Goal: Information Seeking & Learning: Learn about a topic

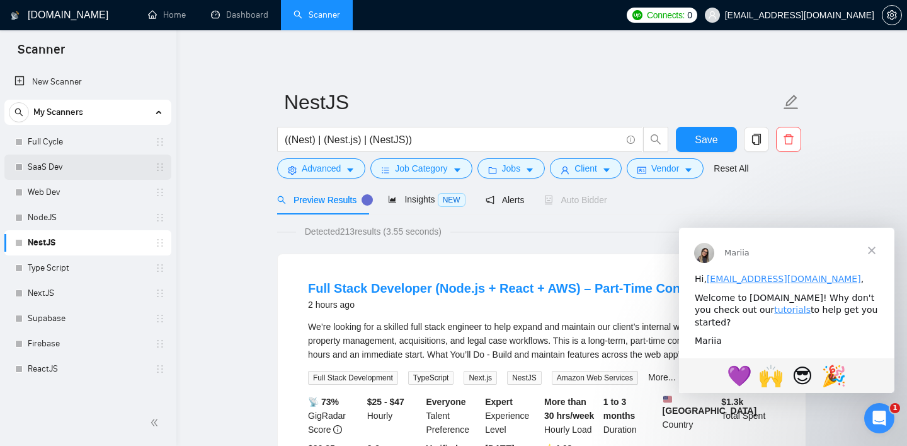
click at [72, 163] on link "SaaS Dev" at bounding box center [88, 166] width 120 height 25
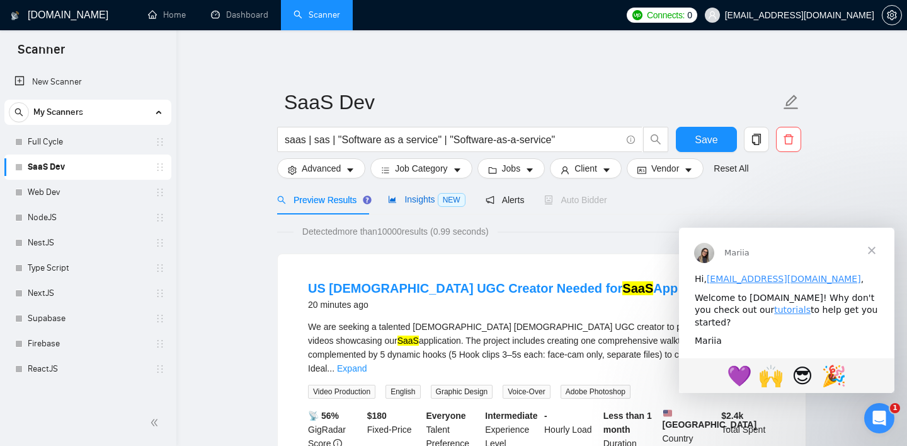
click at [435, 202] on span "Insights NEW" at bounding box center [426, 199] width 77 height 10
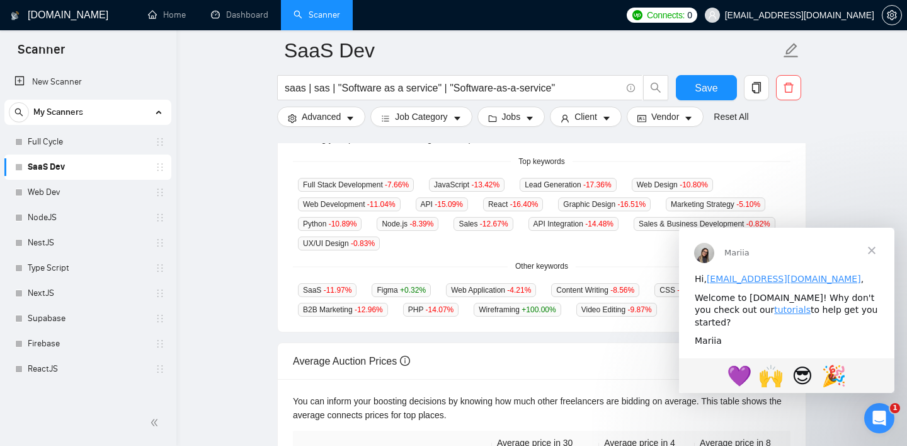
scroll to position [329, 0]
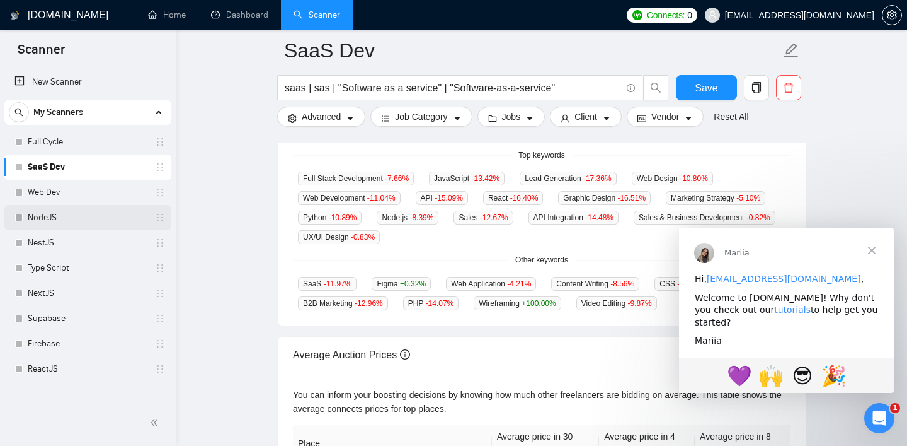
click at [52, 217] on link "NodeJS" at bounding box center [88, 217] width 120 height 25
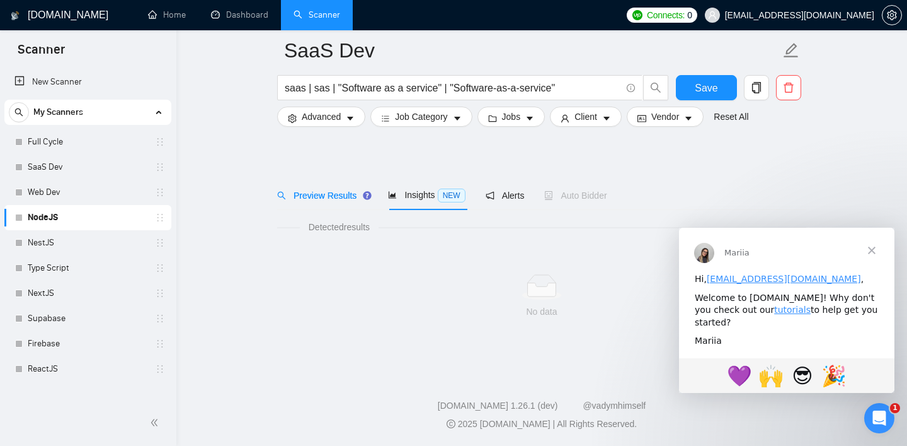
scroll to position [14, 0]
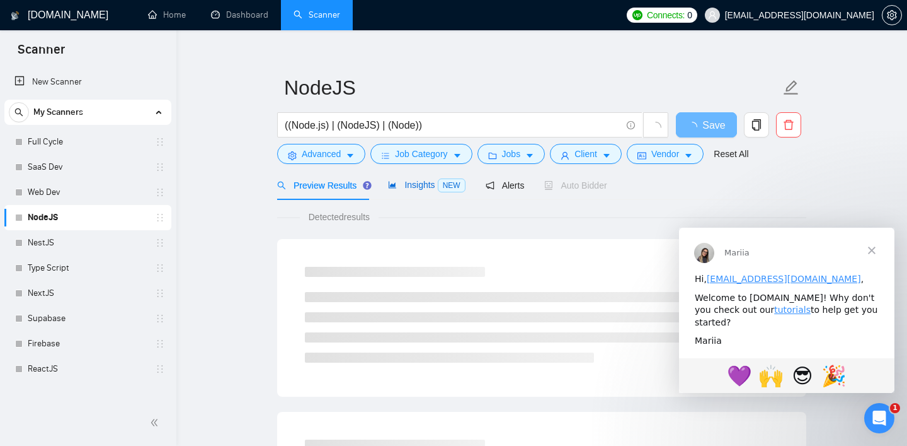
click at [412, 190] on div "Insights NEW" at bounding box center [426, 185] width 77 height 14
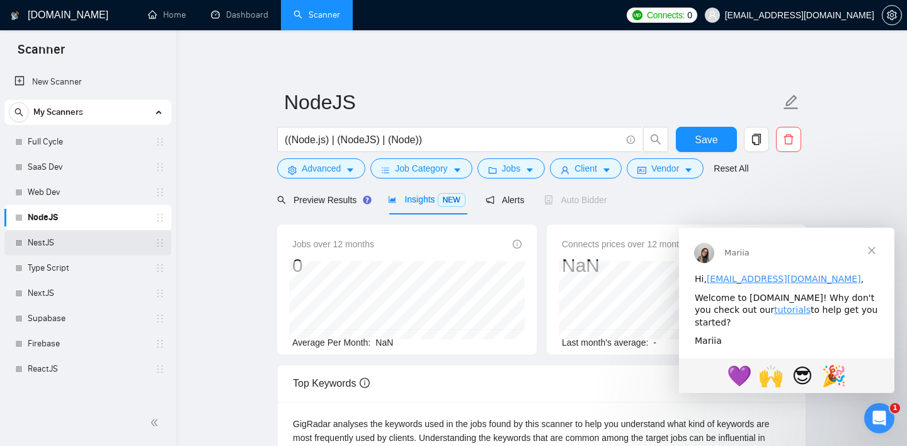
click at [69, 246] on link "NestJS" at bounding box center [88, 242] width 120 height 25
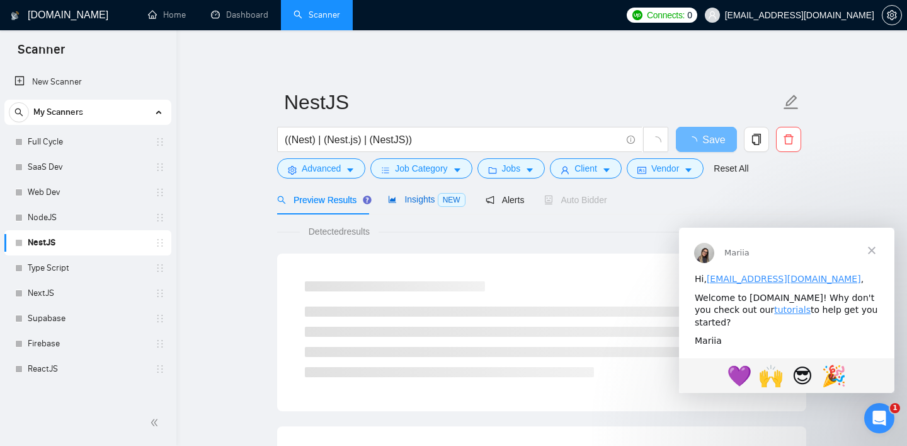
click at [410, 197] on span "Insights NEW" at bounding box center [426, 199] width 77 height 10
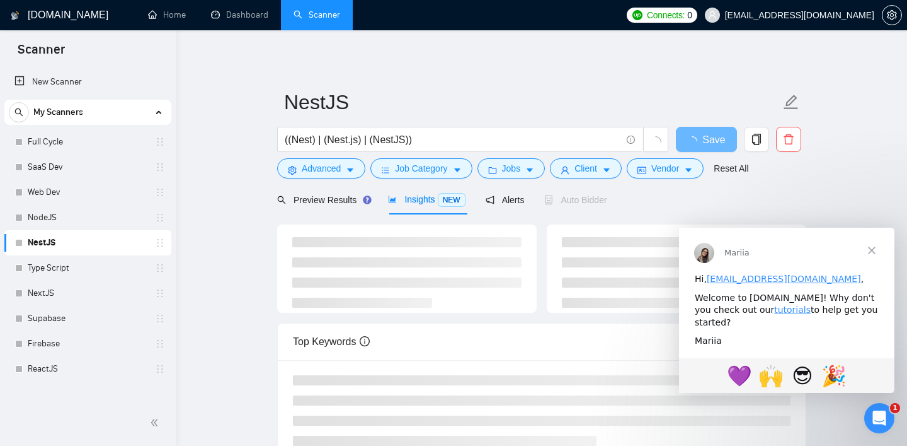
click at [863, 254] on span "Закрыть" at bounding box center [871, 249] width 45 height 45
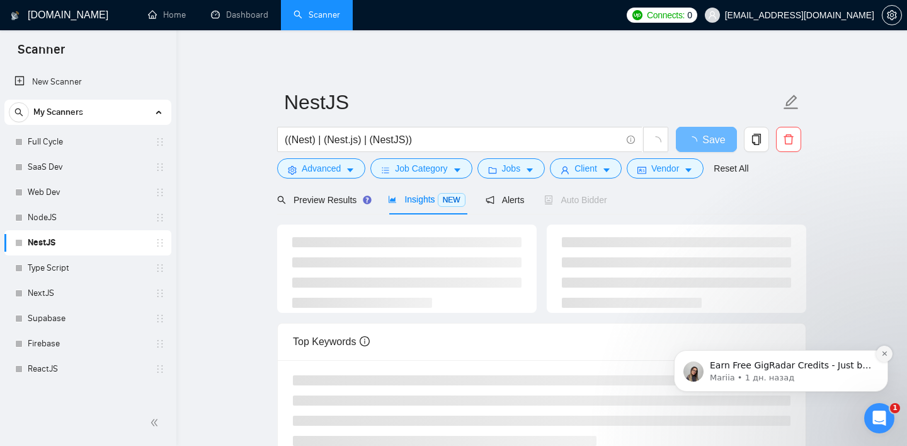
click at [884, 355] on icon "Dismiss notification" at bounding box center [885, 353] width 7 height 7
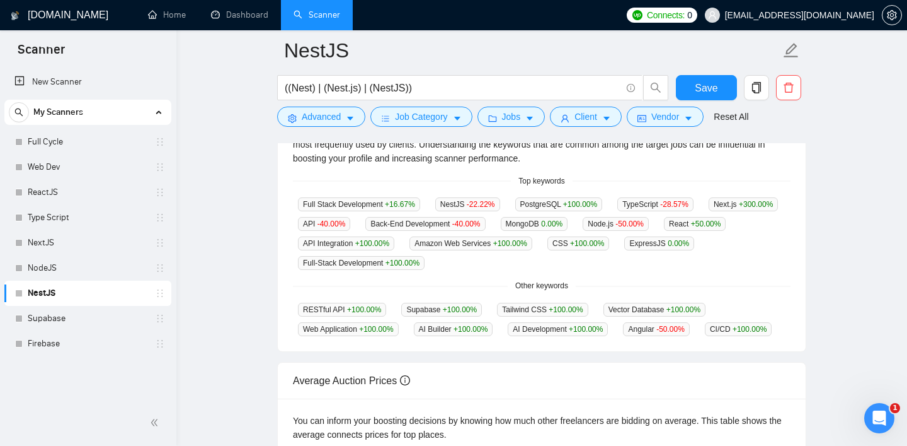
scroll to position [307, 0]
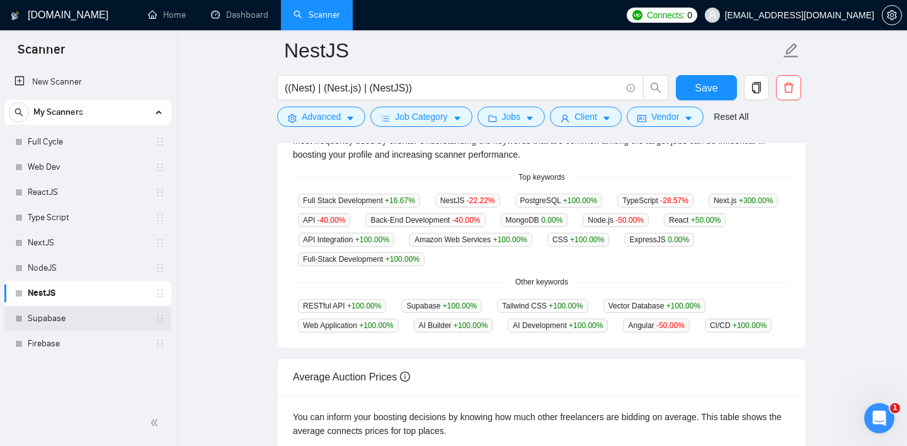
click at [59, 317] on link "Supabase" at bounding box center [88, 318] width 120 height 25
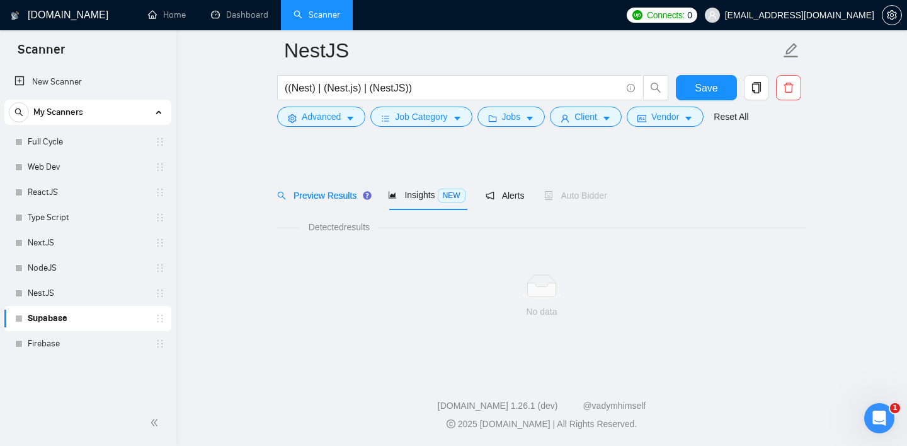
scroll to position [14, 0]
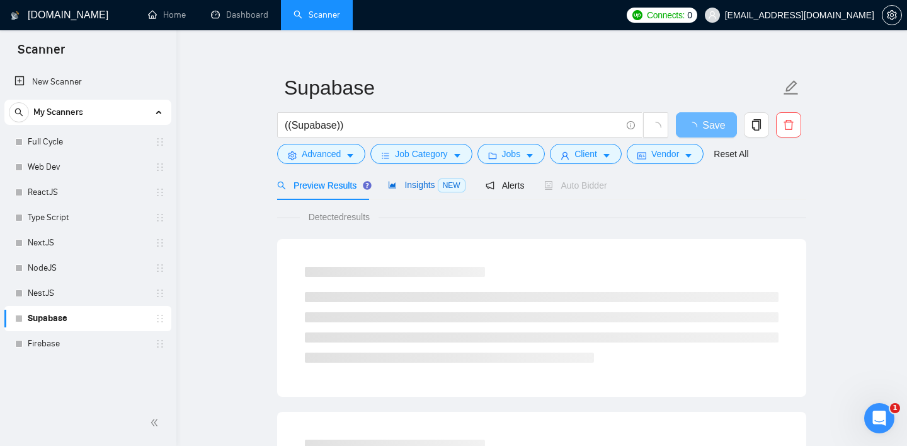
click at [422, 188] on span "Insights NEW" at bounding box center [426, 185] width 77 height 10
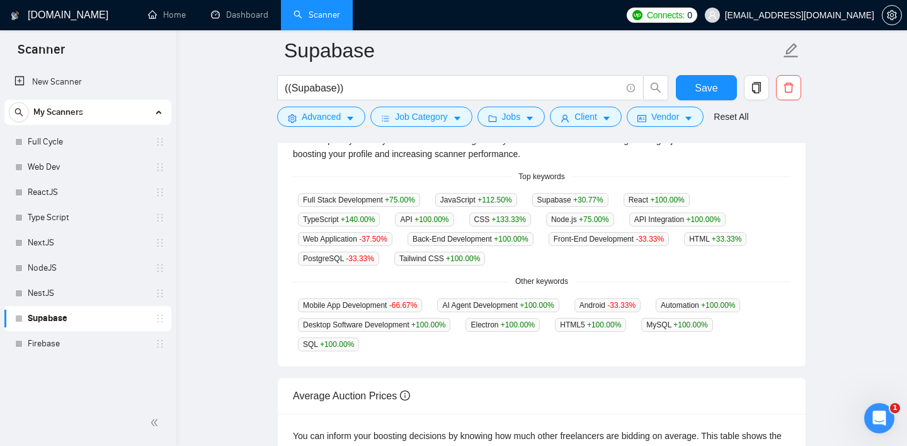
scroll to position [294, 0]
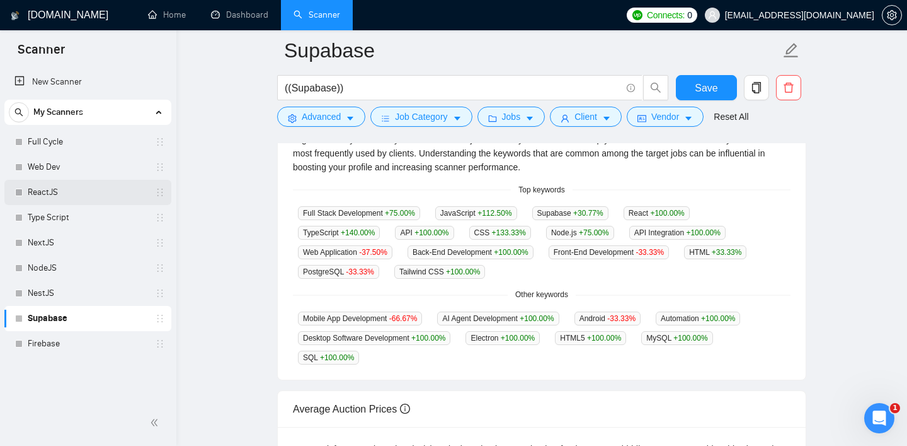
click at [96, 195] on link "ReactJS" at bounding box center [88, 192] width 120 height 25
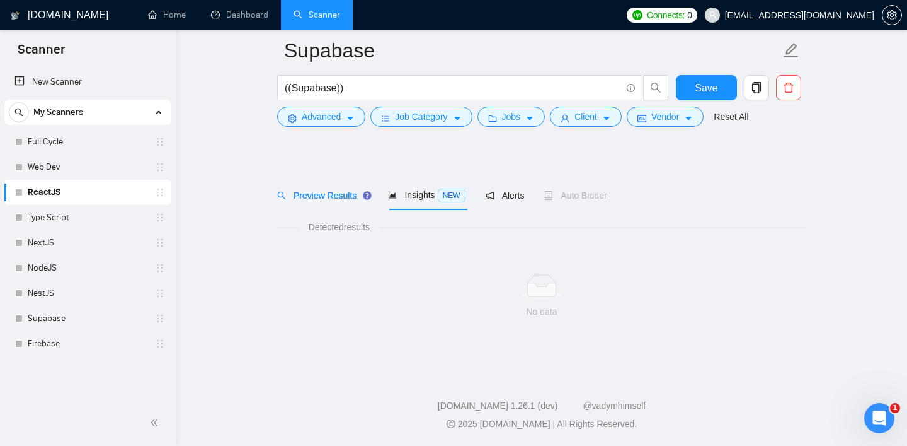
scroll to position [14, 0]
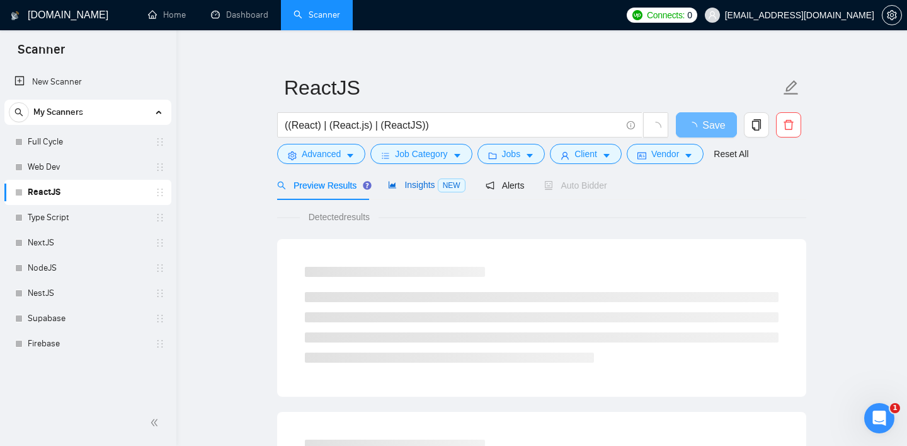
click at [418, 184] on span "Insights NEW" at bounding box center [426, 185] width 77 height 10
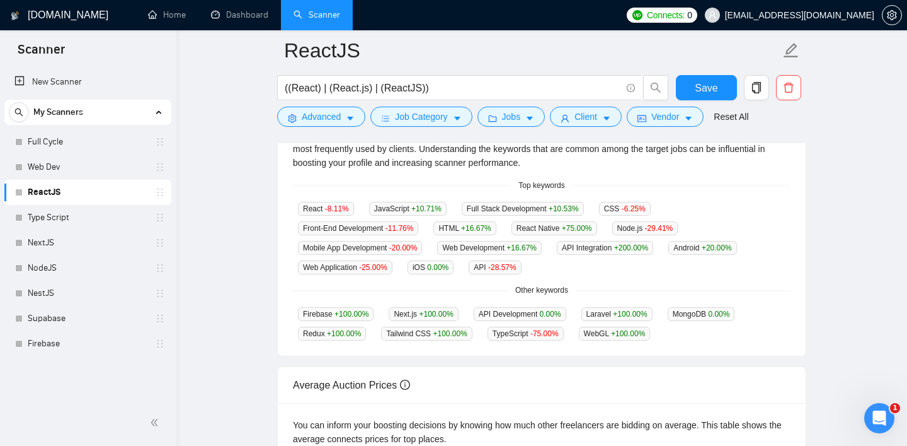
scroll to position [299, 0]
click at [57, 320] on link "Supabase" at bounding box center [88, 318] width 120 height 25
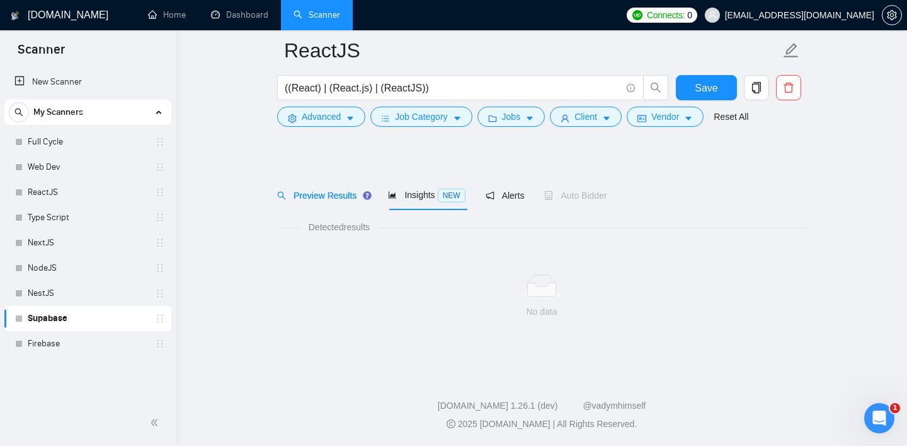
scroll to position [14, 0]
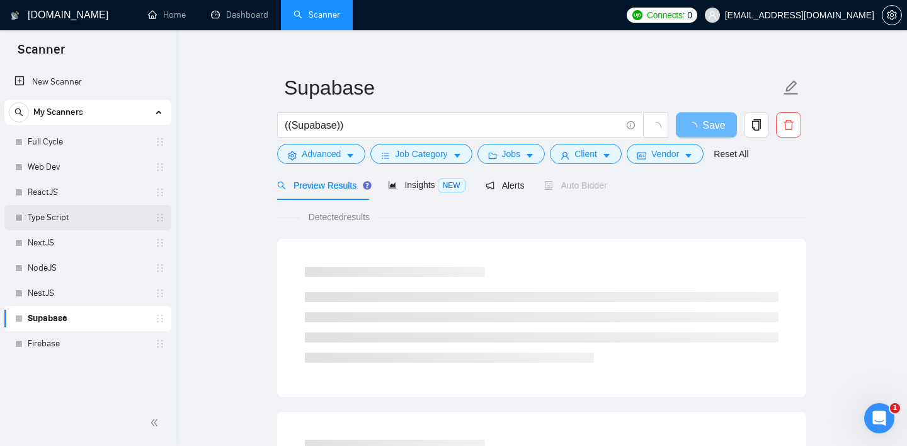
click at [62, 216] on link "Type Script" at bounding box center [88, 217] width 120 height 25
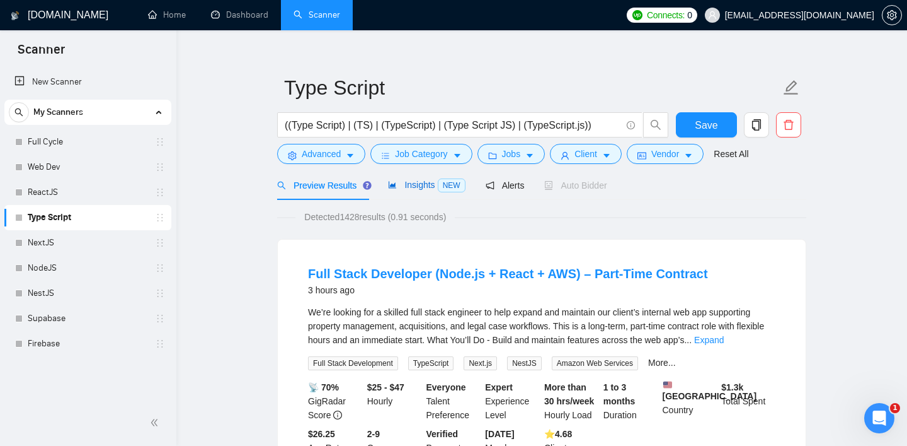
click at [439, 180] on span "Insights NEW" at bounding box center [426, 185] width 77 height 10
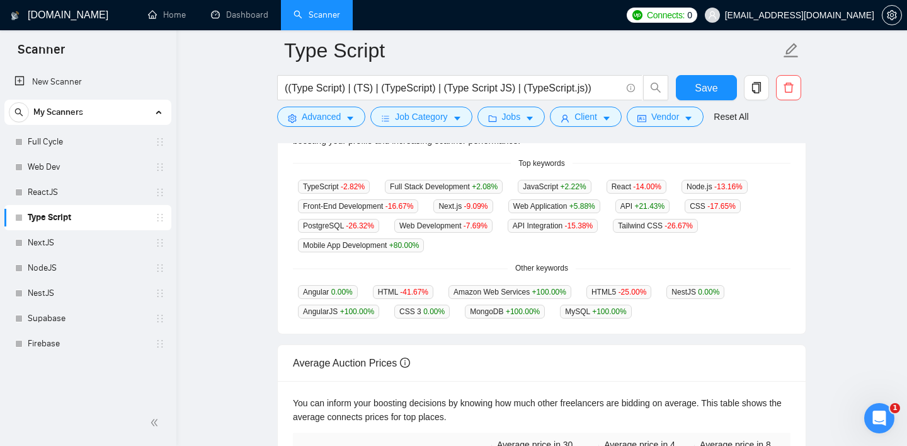
scroll to position [318, 0]
